Goal: Information Seeking & Learning: Compare options

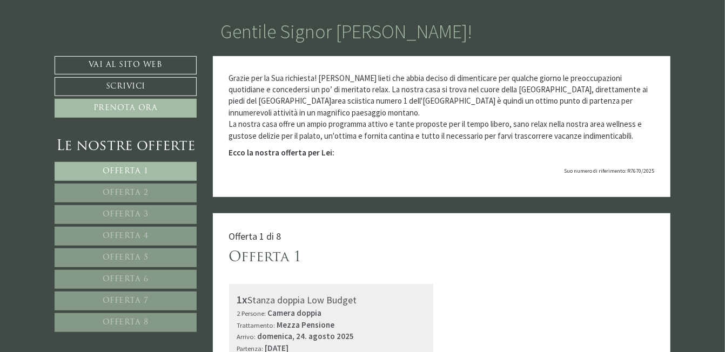
scroll to position [485, 0]
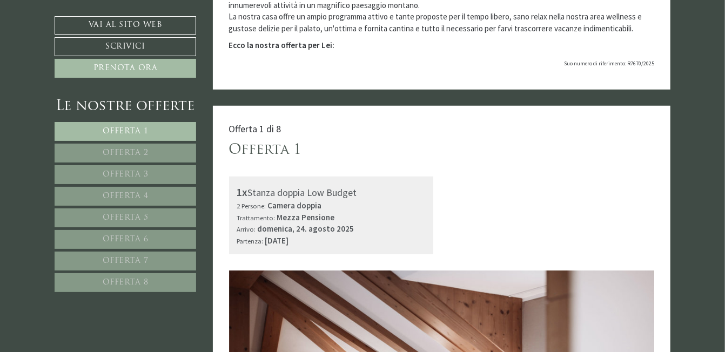
click at [131, 150] on span "Offerta 2" at bounding box center [126, 153] width 46 height 8
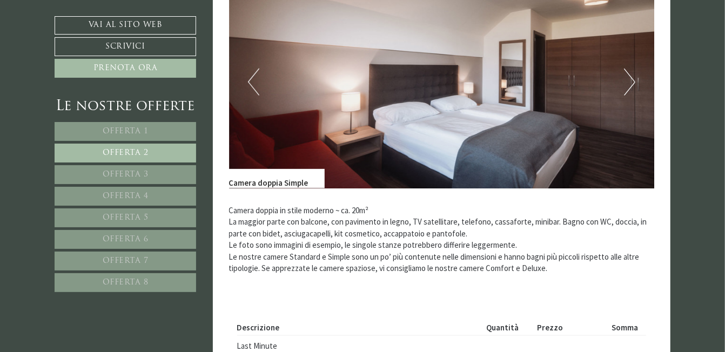
scroll to position [699, 0]
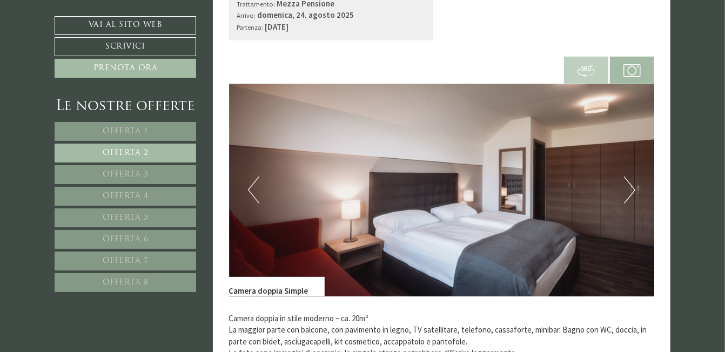
click at [143, 125] on link "Offerta 1" at bounding box center [125, 131] width 141 height 19
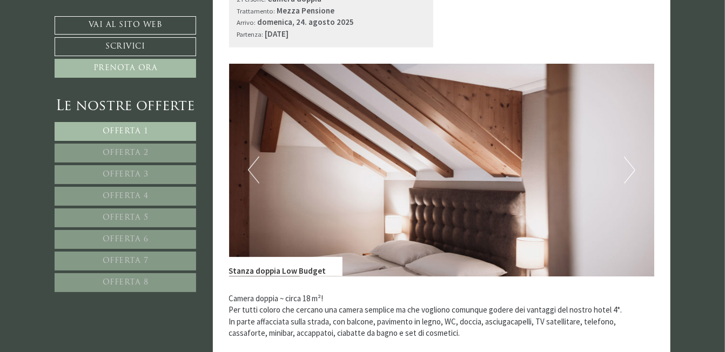
scroll to position [753, 0]
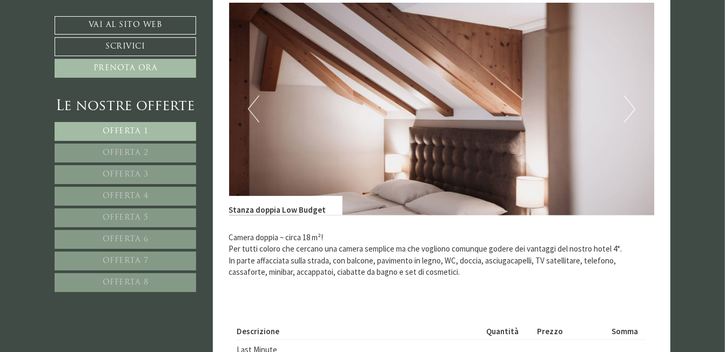
click at [130, 171] on span "Offerta 3" at bounding box center [126, 175] width 46 height 8
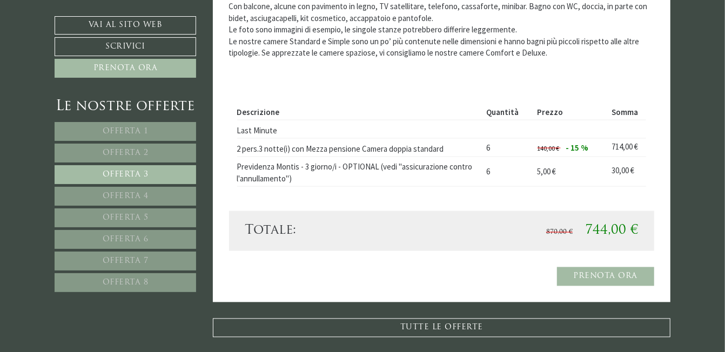
scroll to position [1023, 0]
click at [127, 192] on span "Offerta 4" at bounding box center [126, 196] width 46 height 8
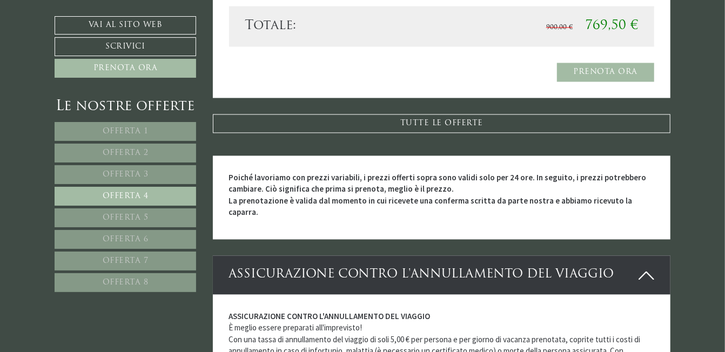
scroll to position [1239, 0]
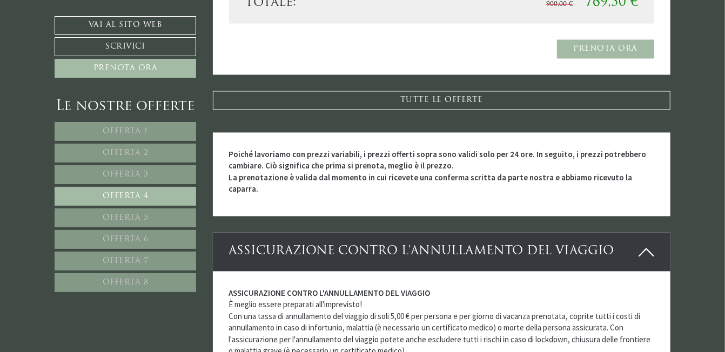
click at [131, 274] on link "Offerta 8" at bounding box center [125, 282] width 141 height 19
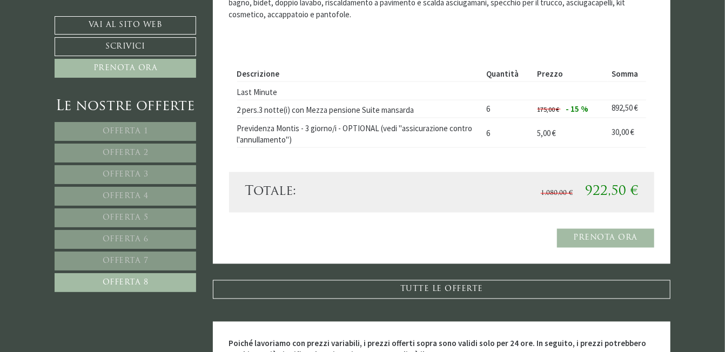
scroll to position [1023, 0]
click at [134, 258] on span "Offerta 7" at bounding box center [126, 261] width 46 height 8
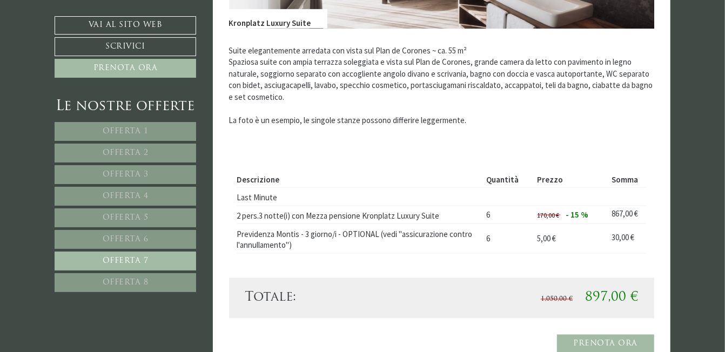
scroll to position [969, 0]
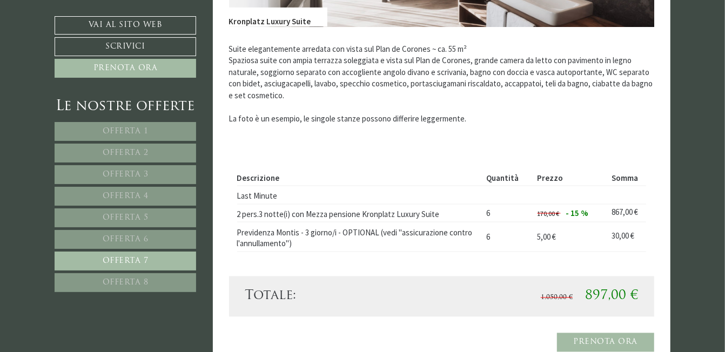
click at [136, 127] on span "Offerta 1" at bounding box center [126, 131] width 46 height 8
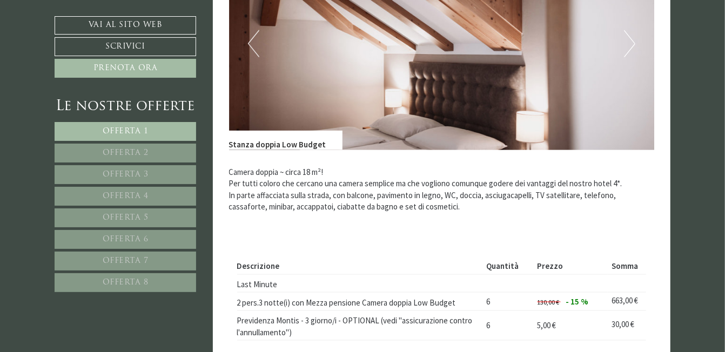
scroll to position [807, 0]
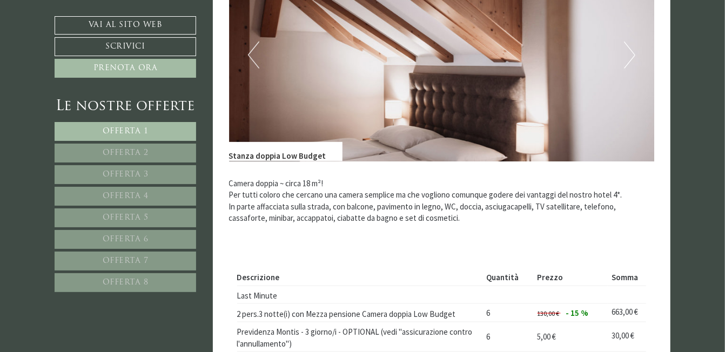
click at [629, 52] on button "Next" at bounding box center [629, 55] width 11 height 27
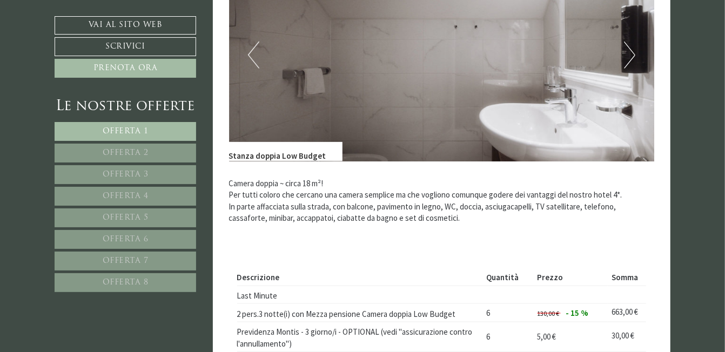
click at [629, 52] on button "Next" at bounding box center [629, 55] width 11 height 27
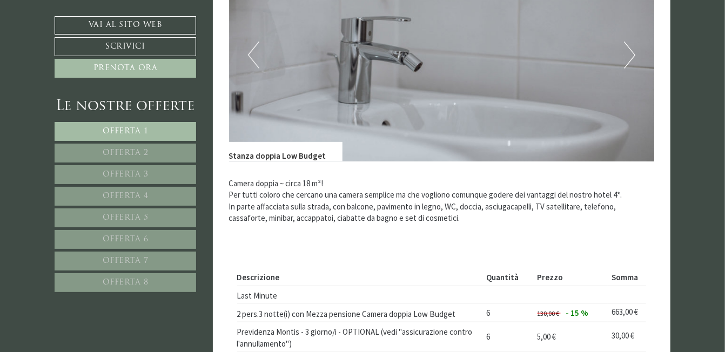
click at [629, 52] on button "Next" at bounding box center [629, 55] width 11 height 27
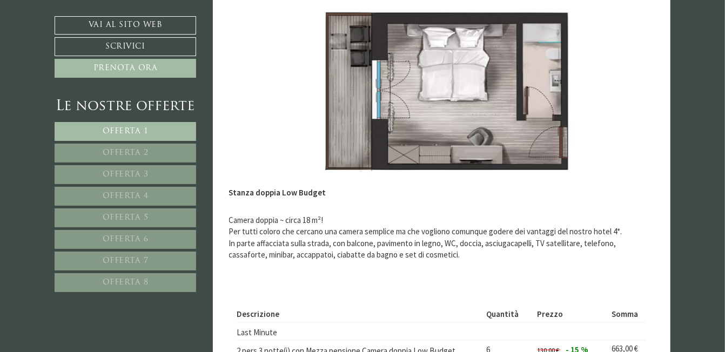
scroll to position [753, 0]
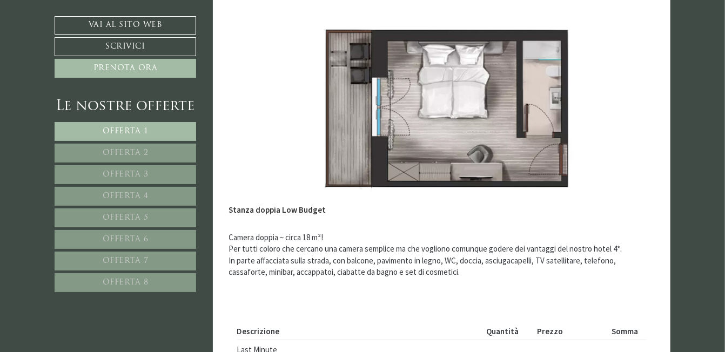
click at [139, 152] on span "Offerta 2" at bounding box center [126, 153] width 46 height 8
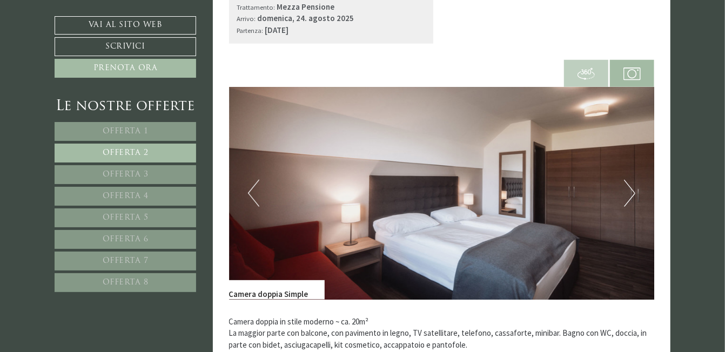
scroll to position [699, 0]
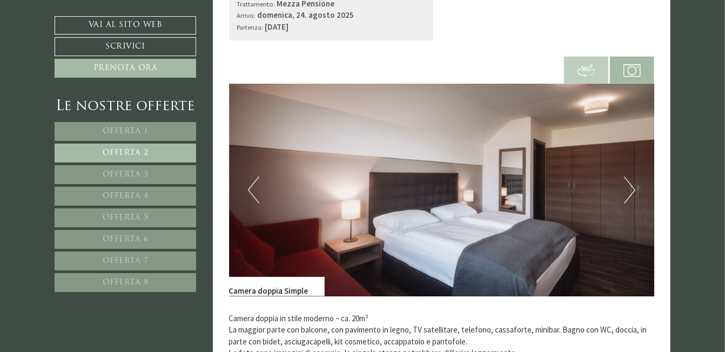
click at [629, 197] on button "Next" at bounding box center [629, 190] width 11 height 27
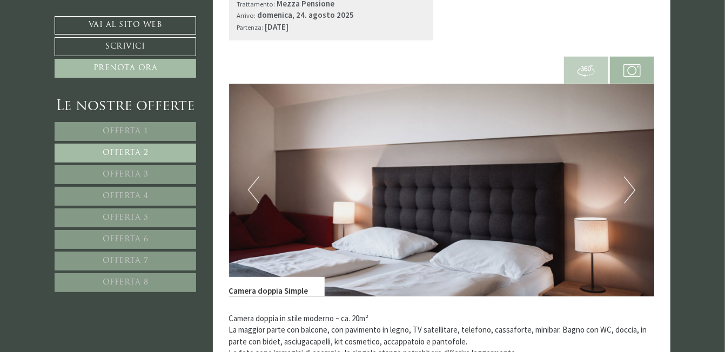
click at [629, 197] on button "Next" at bounding box center [629, 190] width 11 height 27
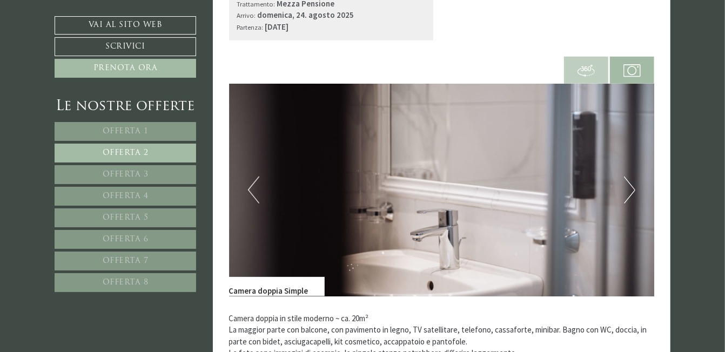
click at [629, 197] on button "Next" at bounding box center [629, 190] width 11 height 27
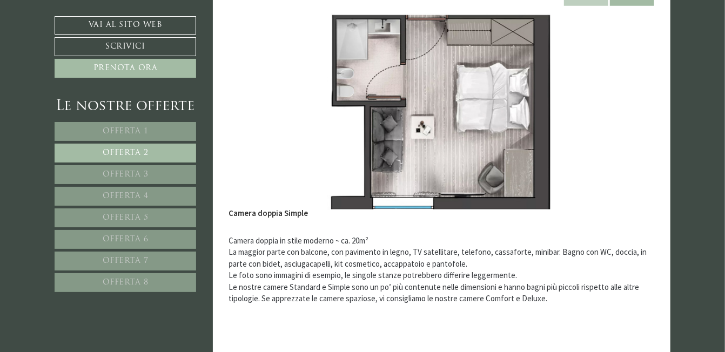
scroll to position [753, 0]
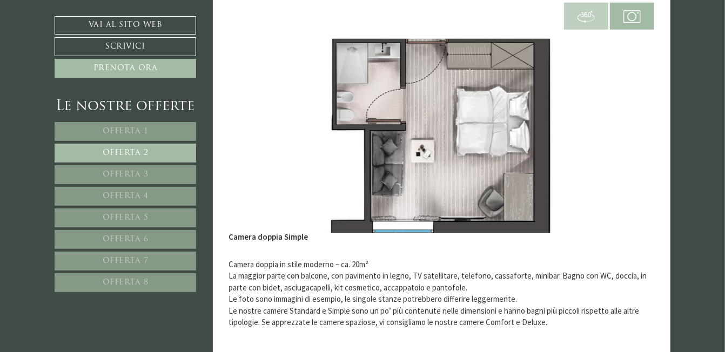
click at [151, 132] on link "Offerta 1" at bounding box center [125, 131] width 141 height 19
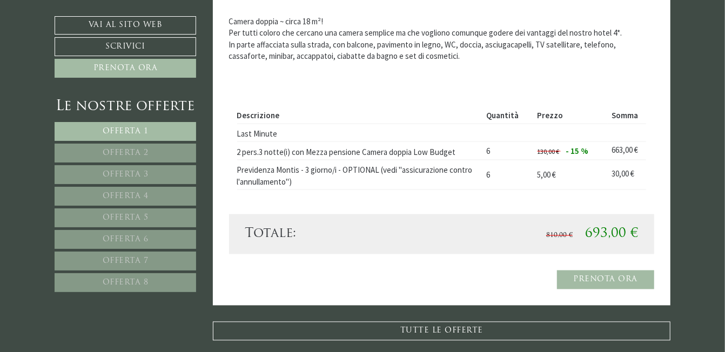
scroll to position [807, 0]
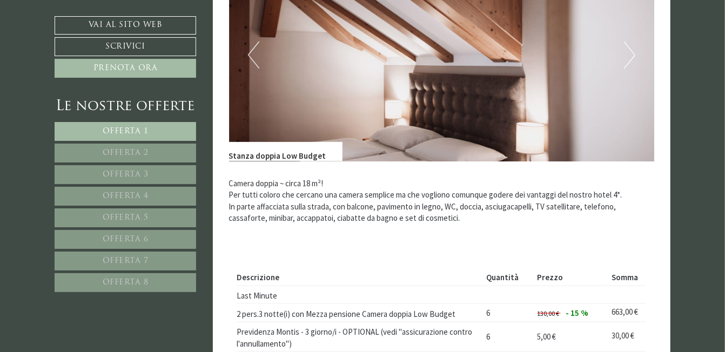
click at [626, 47] on button "Next" at bounding box center [629, 55] width 11 height 27
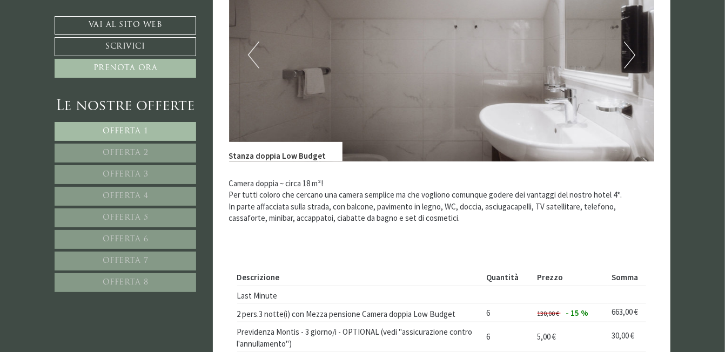
click at [626, 47] on button "Next" at bounding box center [629, 55] width 11 height 27
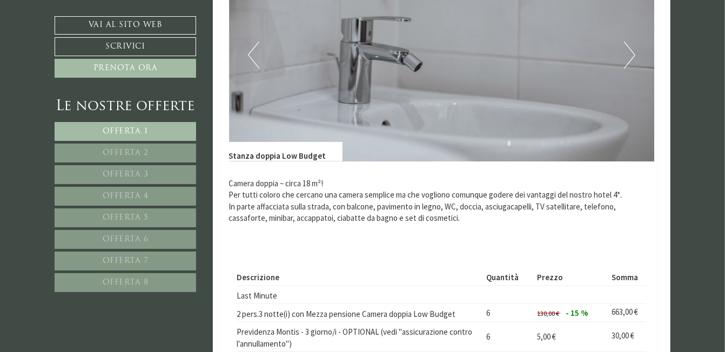
click at [626, 47] on button "Next" at bounding box center [629, 55] width 11 height 27
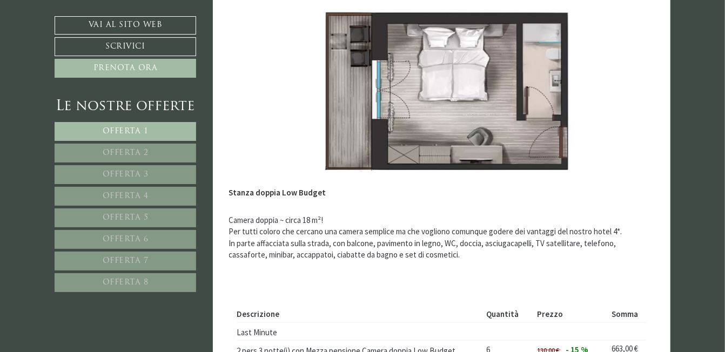
scroll to position [753, 0]
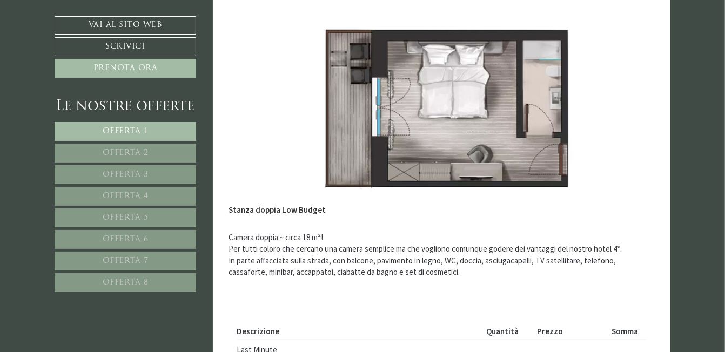
click at [136, 171] on span "Offerta 3" at bounding box center [126, 175] width 46 height 8
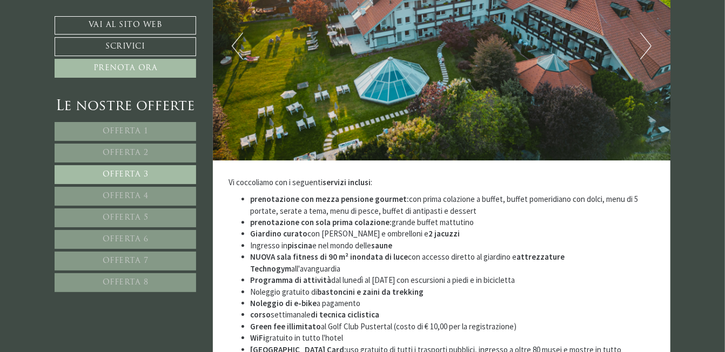
scroll to position [1779, 0]
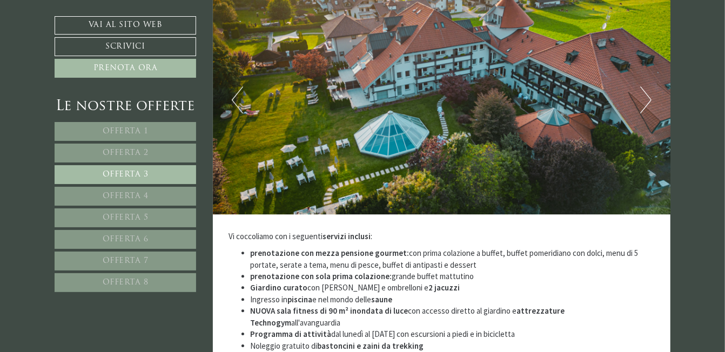
click at [648, 86] on button "Next" at bounding box center [645, 99] width 11 height 27
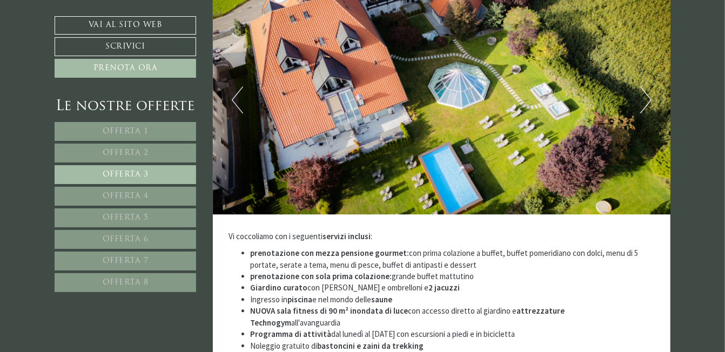
click at [648, 86] on button "Next" at bounding box center [645, 99] width 11 height 27
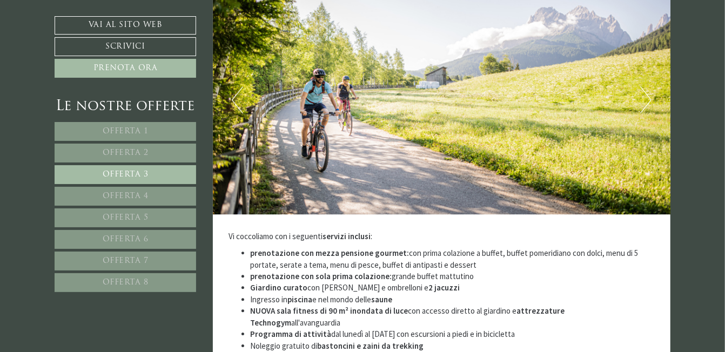
click at [133, 151] on span "Offerta 2" at bounding box center [126, 153] width 46 height 8
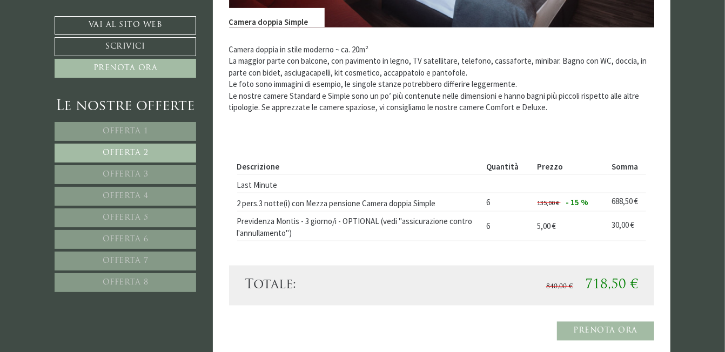
scroll to position [969, 0]
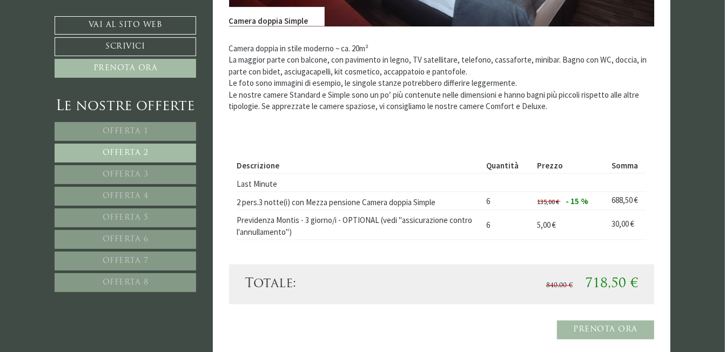
click at [139, 131] on span "Offerta 1" at bounding box center [126, 131] width 46 height 8
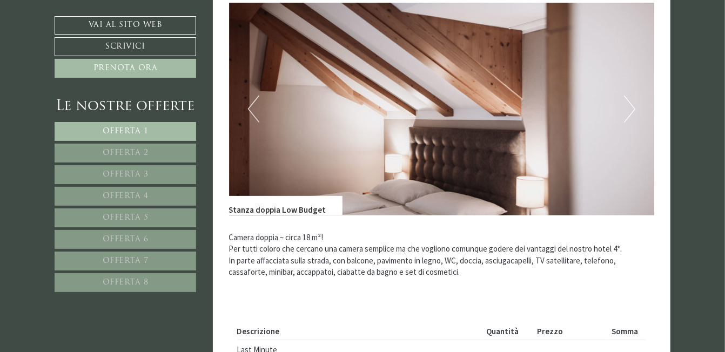
scroll to position [861, 0]
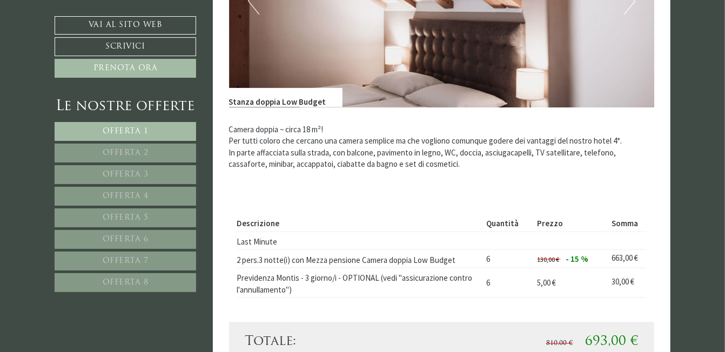
click at [141, 167] on link "Offerta 3" at bounding box center [125, 174] width 141 height 19
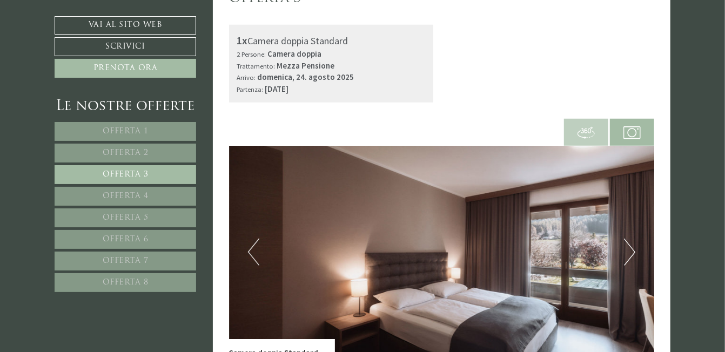
scroll to position [537, 0]
